Goal: Information Seeking & Learning: Learn about a topic

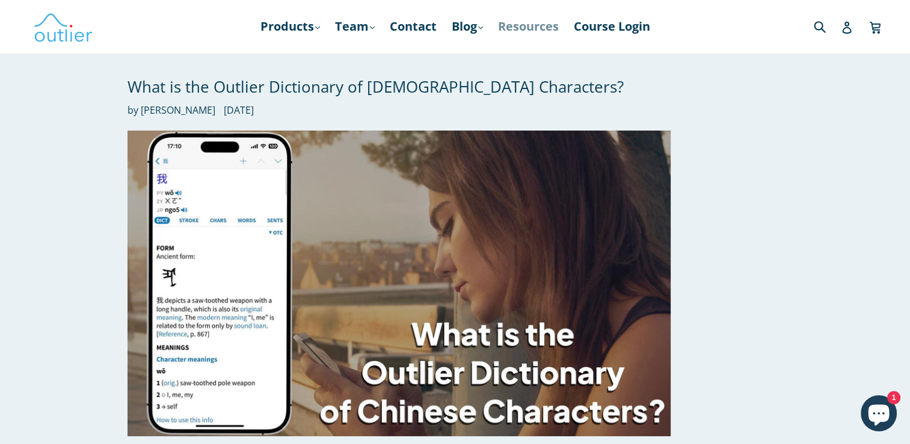
click at [548, 28] on link "Resources" at bounding box center [528, 27] width 73 height 22
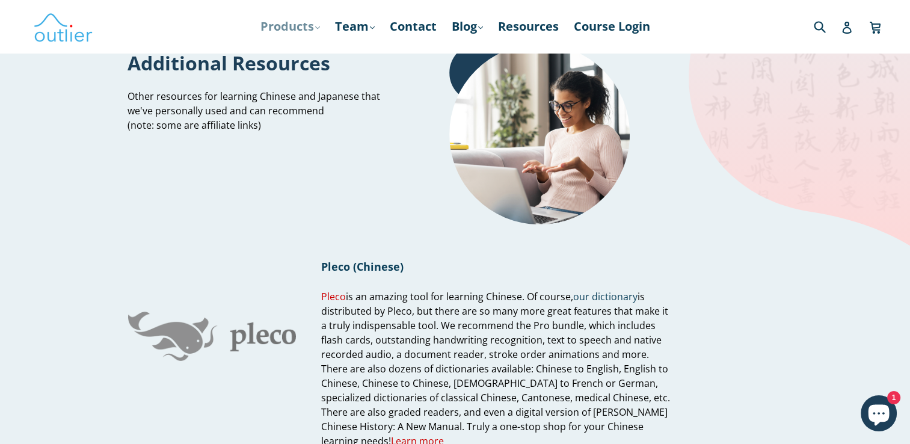
click at [310, 26] on link "Products .cls-1{fill:#231f20} expand" at bounding box center [291, 27] width 72 height 22
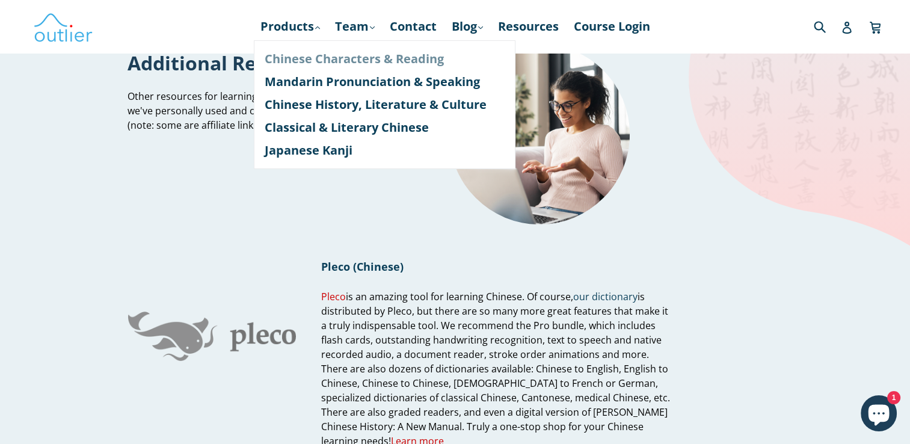
click at [344, 59] on link "Chinese Characters & Reading" at bounding box center [385, 59] width 240 height 23
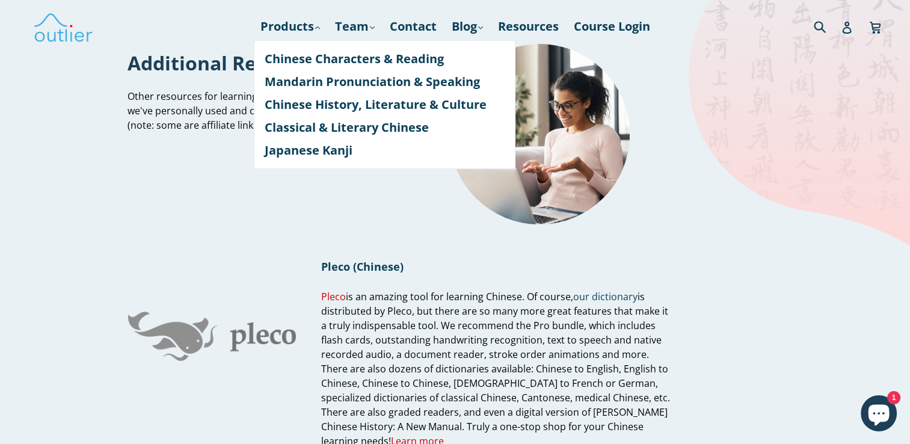
click at [188, 144] on div "Additional Resources Other resources for learning Chinese and Japanese that we'…" at bounding box center [259, 134] width 263 height 181
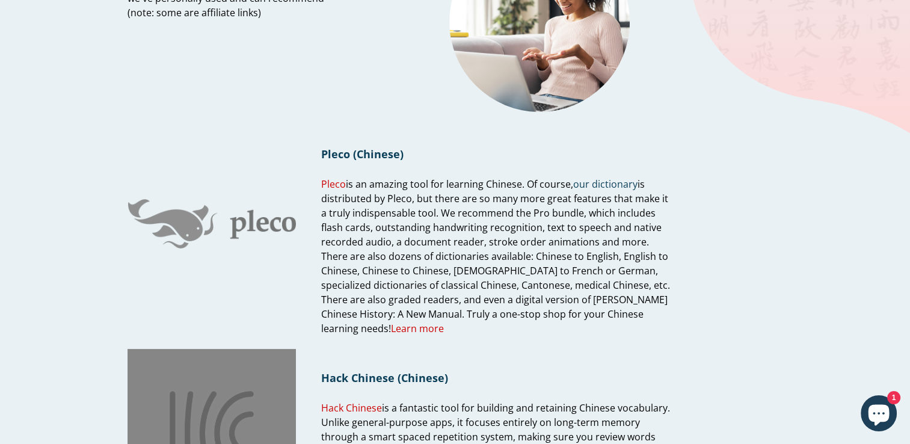
scroll to position [120, 0]
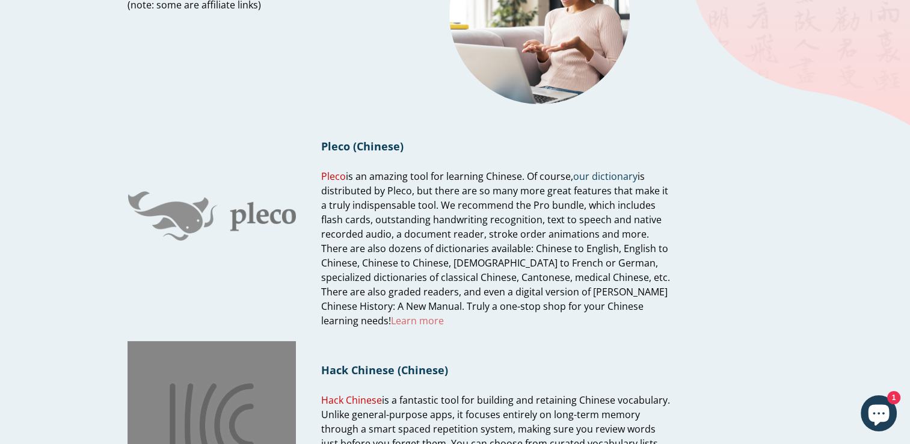
click at [422, 321] on link "Learn more" at bounding box center [417, 321] width 53 height 14
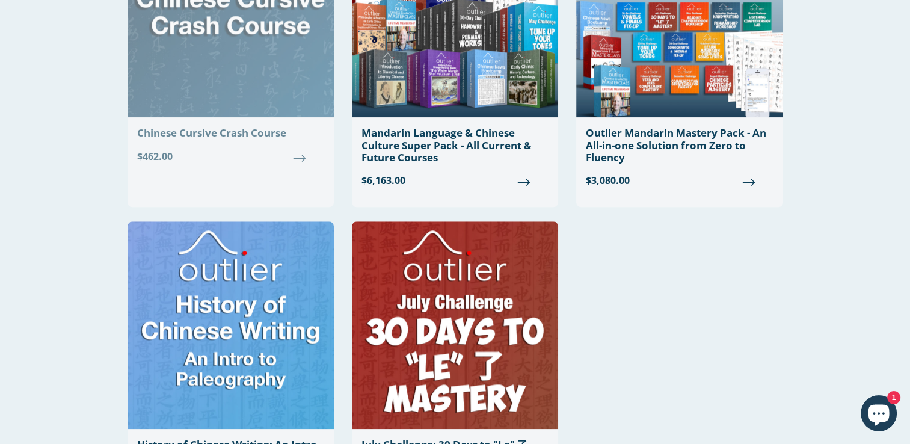
scroll to position [1083, 0]
